Goal: Find specific page/section: Find specific page/section

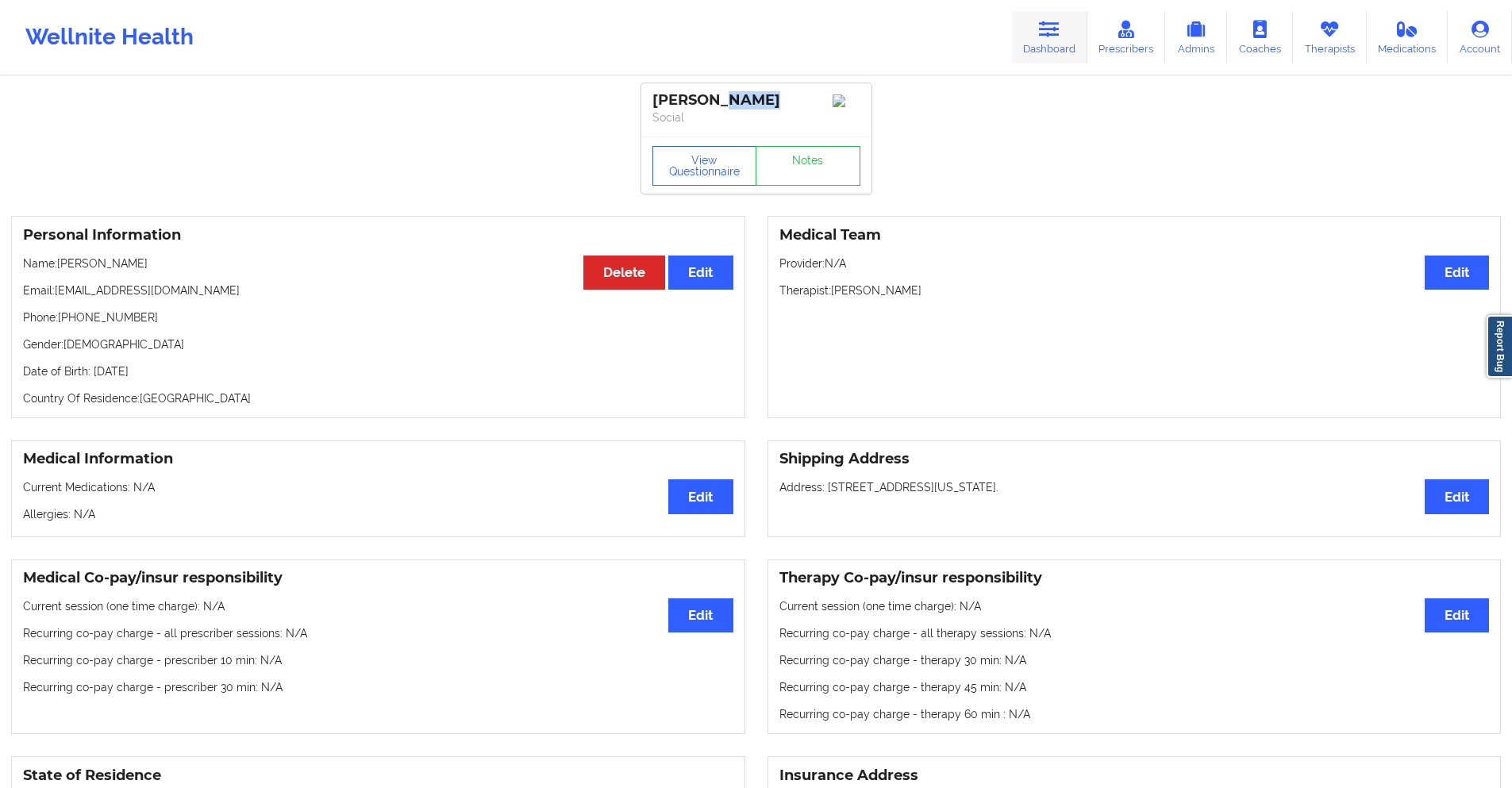
drag, startPoint x: 0, startPoint y: 0, endPoint x: 1050, endPoint y: 41, distance: 1050.8
click at [1050, 41] on link "Dashboard" at bounding box center [1049, 37] width 76 height 52
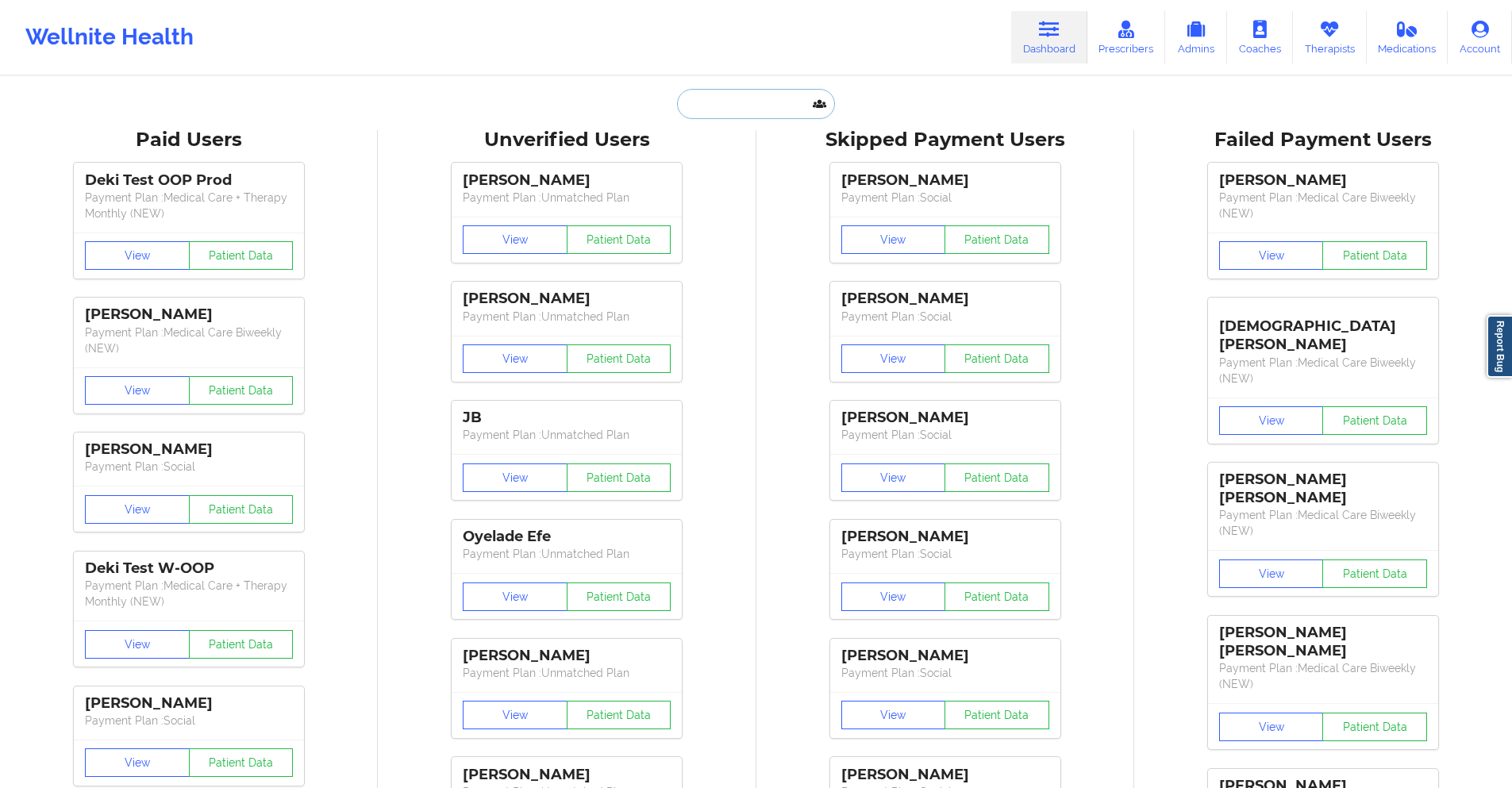
click at [771, 95] on input "text" at bounding box center [756, 103] width 157 height 30
paste input "[EMAIL_ADDRESS][DOMAIN_NAME]"
type input "[EMAIL_ADDRESS][DOMAIN_NAME]"
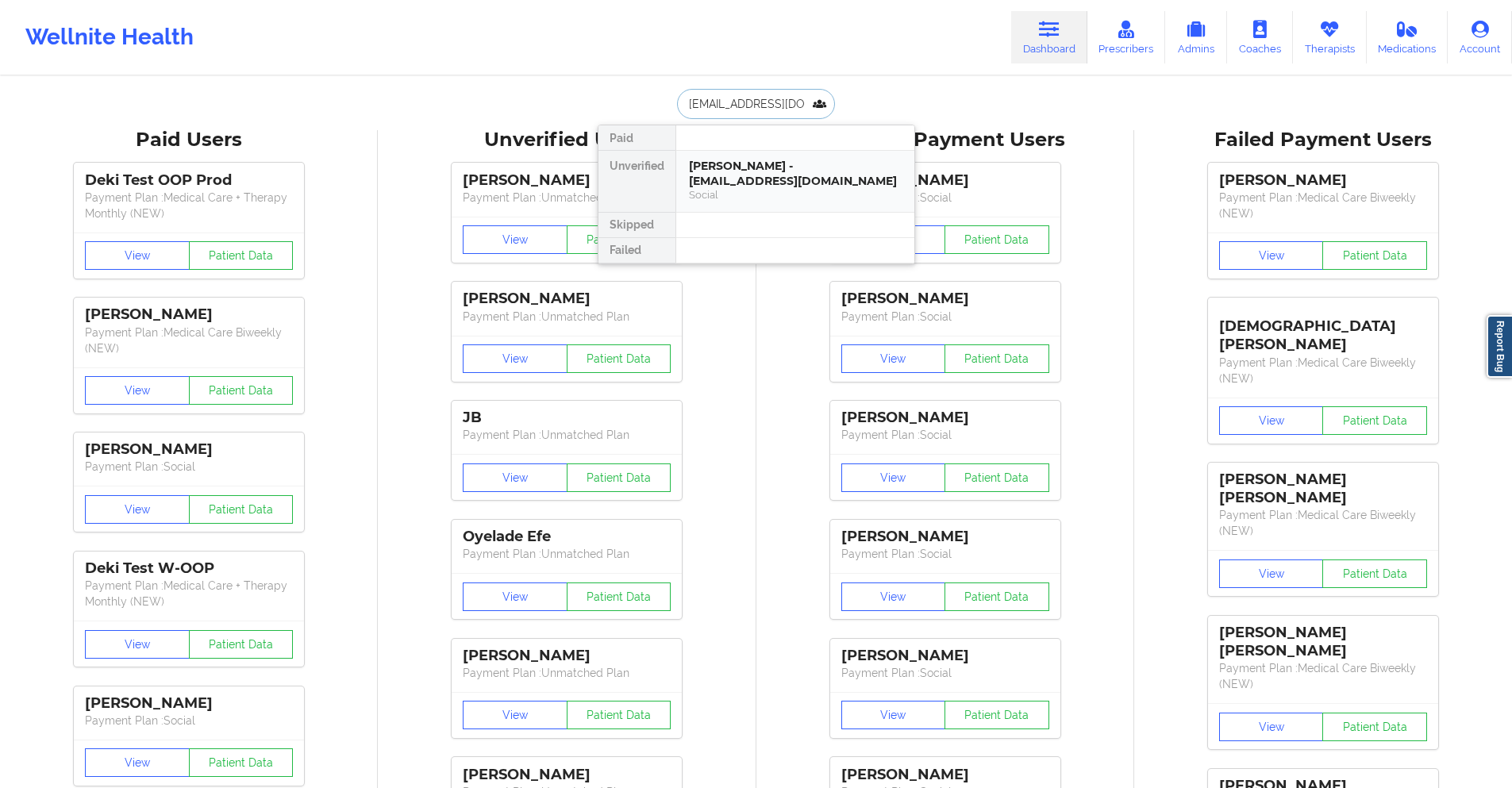
click at [756, 178] on div "[PERSON_NAME] - [EMAIL_ADDRESS][DOMAIN_NAME]" at bounding box center [795, 174] width 213 height 29
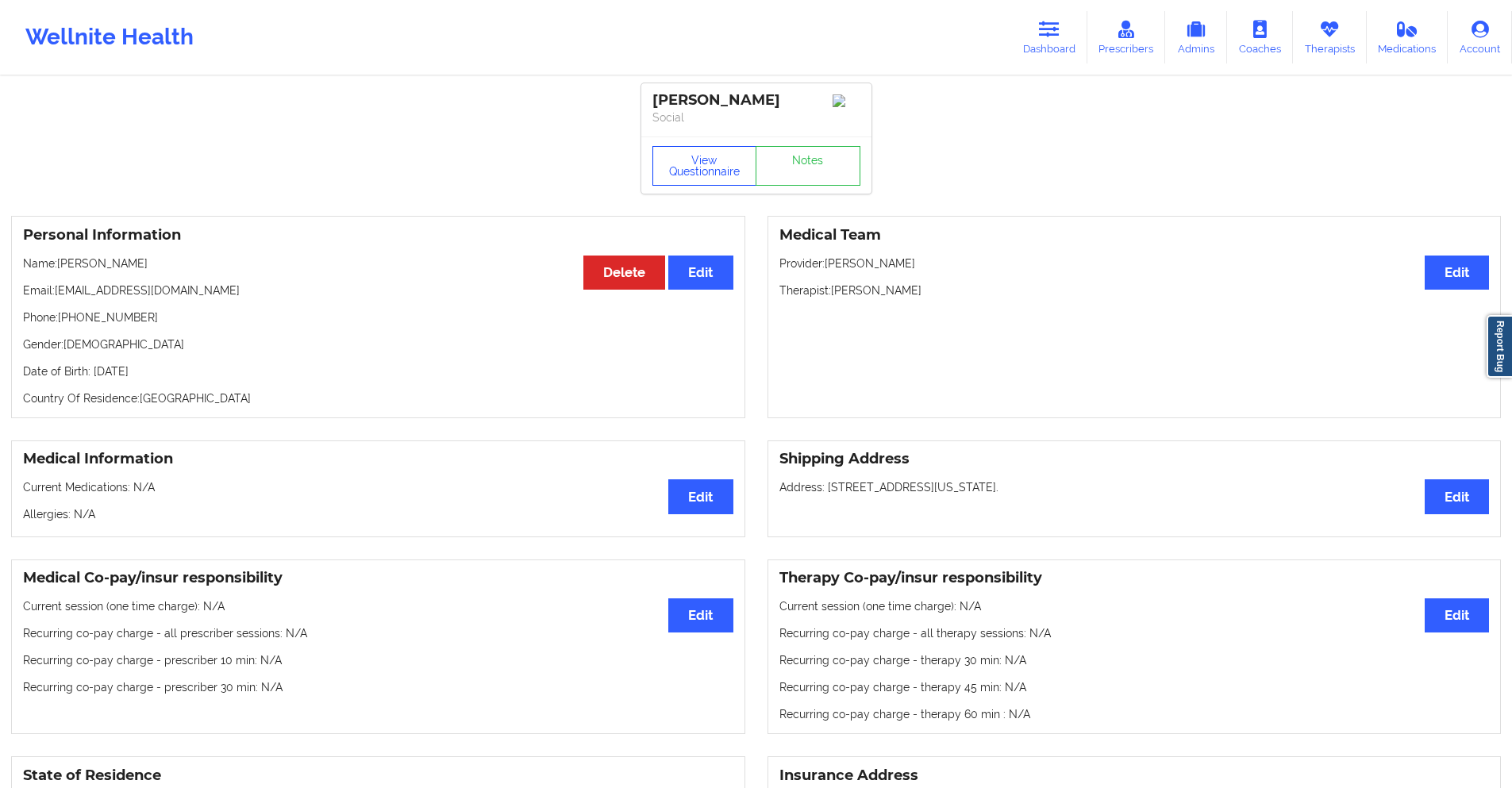
click at [683, 165] on button "View Questionnaire" at bounding box center [705, 165] width 105 height 39
click at [680, 176] on button "View Questionnaire" at bounding box center [705, 165] width 105 height 39
click at [720, 155] on button "View Questionnaire" at bounding box center [705, 165] width 105 height 39
